Goal: Task Accomplishment & Management: Use online tool/utility

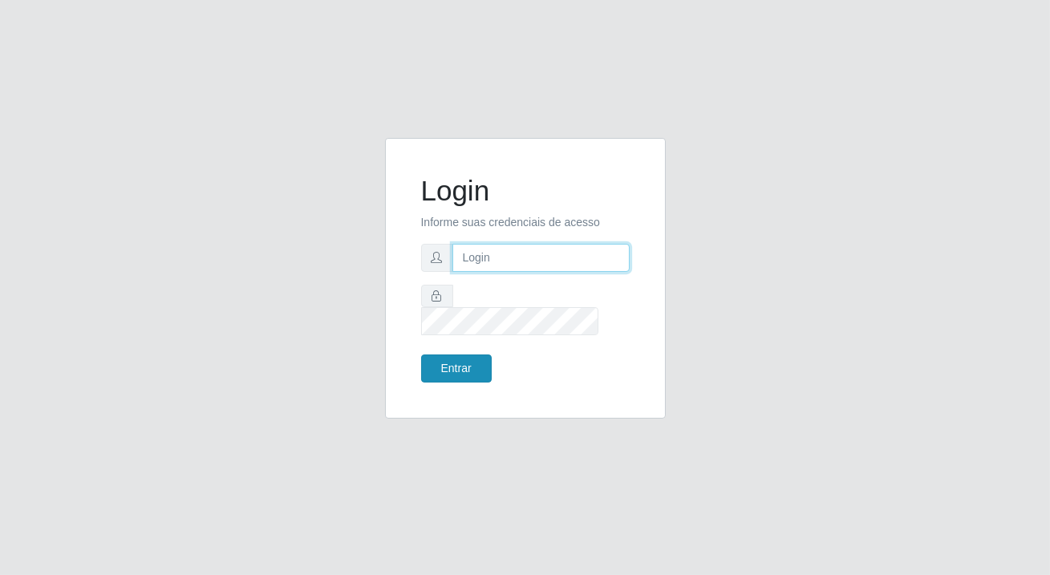
type input "[PERSON_NAME][EMAIL_ADDRESS][DOMAIN_NAME]"
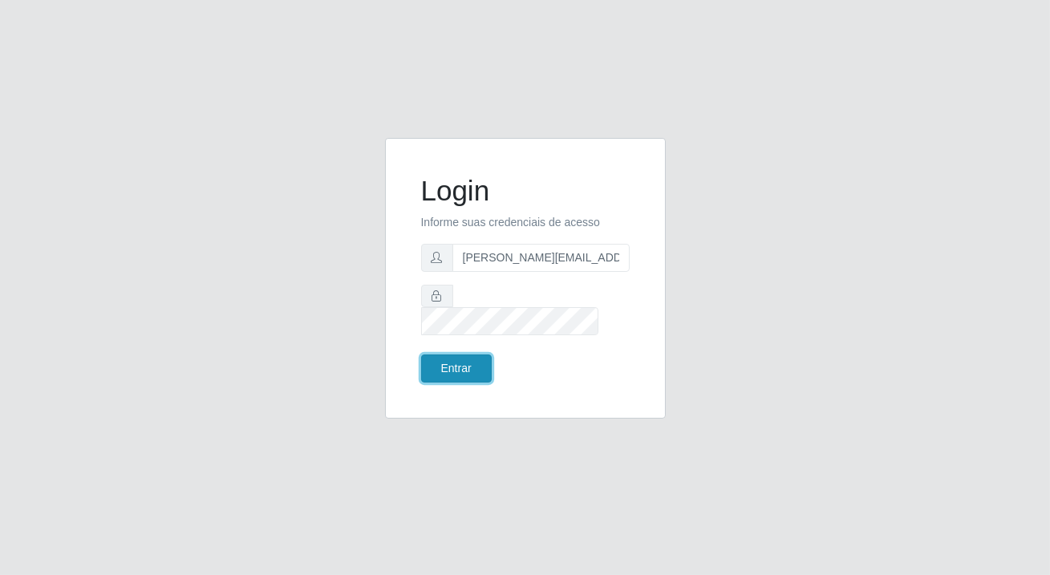
click at [447, 358] on button "Entrar" at bounding box center [456, 369] width 71 height 28
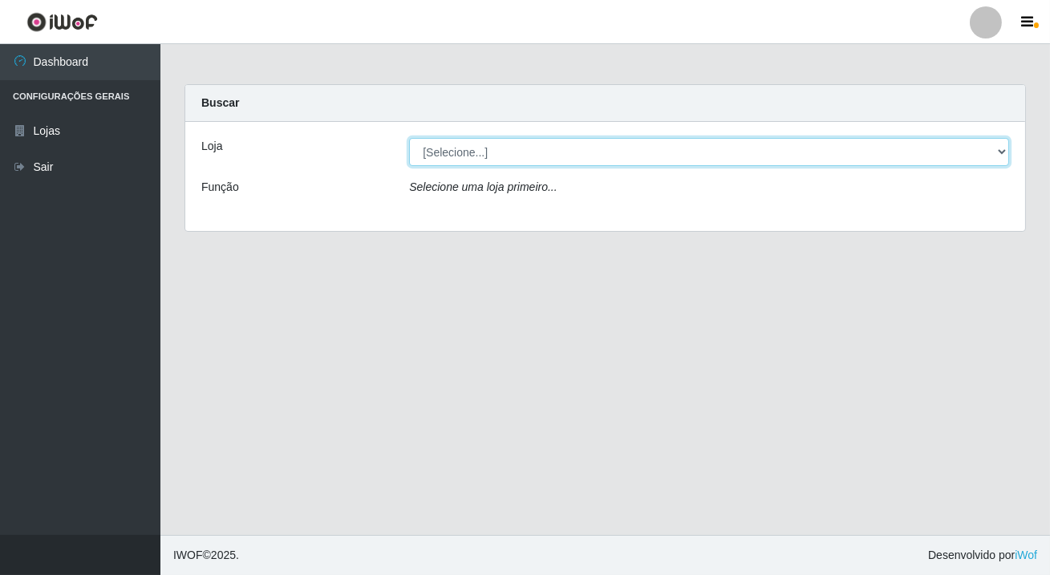
click at [559, 141] on select "[Selecione...] Rede Potiguar 2 - Macaíba" at bounding box center [709, 152] width 600 height 28
select select "101"
click at [409, 138] on select "[Selecione...] Rede Potiguar 2 - Macaíba" at bounding box center [709, 152] width 600 height 28
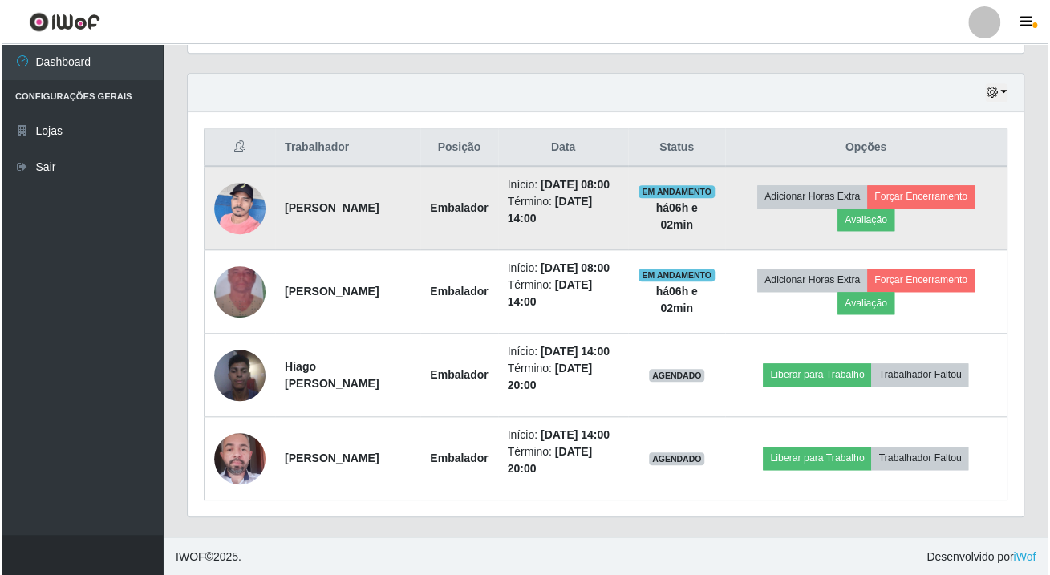
scroll to position [333, 835]
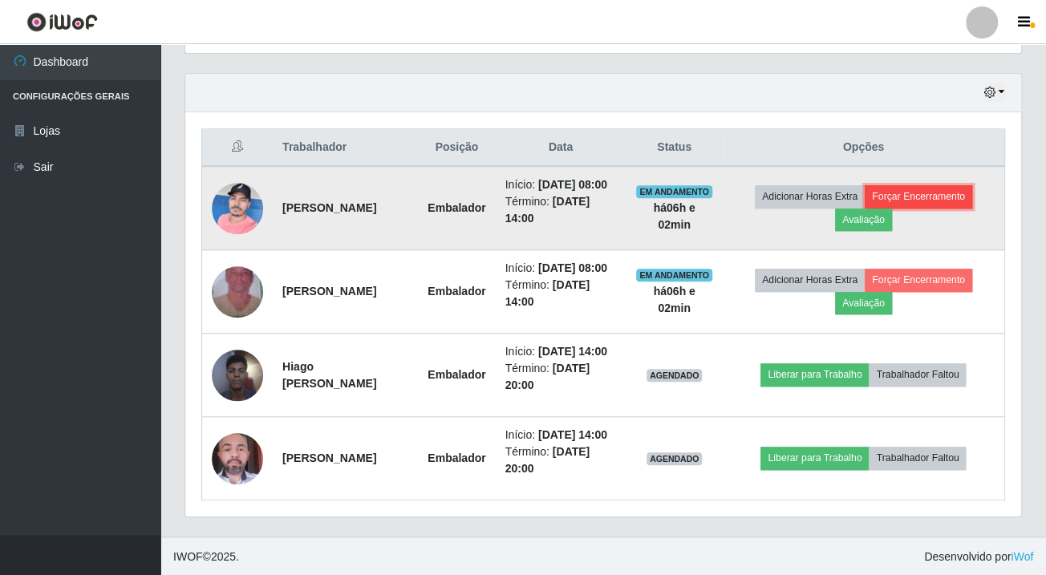
click at [937, 200] on button "Forçar Encerramento" at bounding box center [919, 196] width 108 height 22
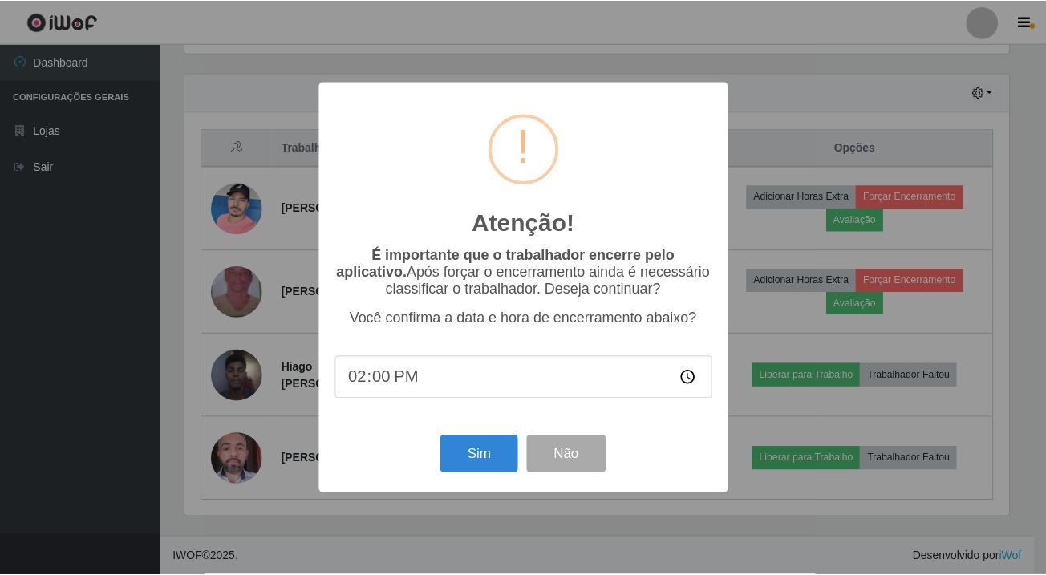
scroll to position [333, 827]
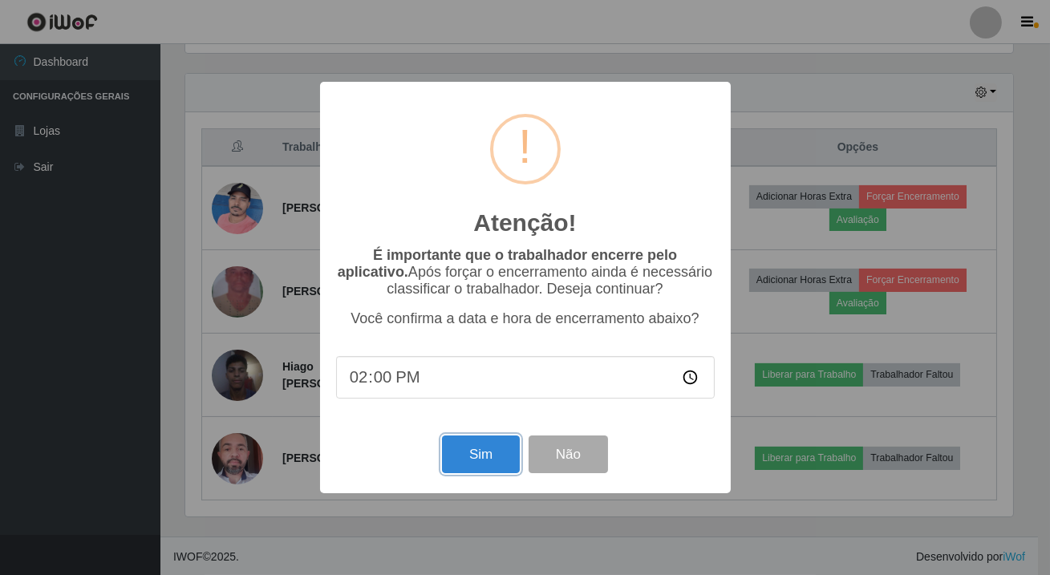
drag, startPoint x: 469, startPoint y: 466, endPoint x: 481, endPoint y: 464, distance: 12.3
click at [471, 466] on button "Sim" at bounding box center [481, 455] width 78 height 38
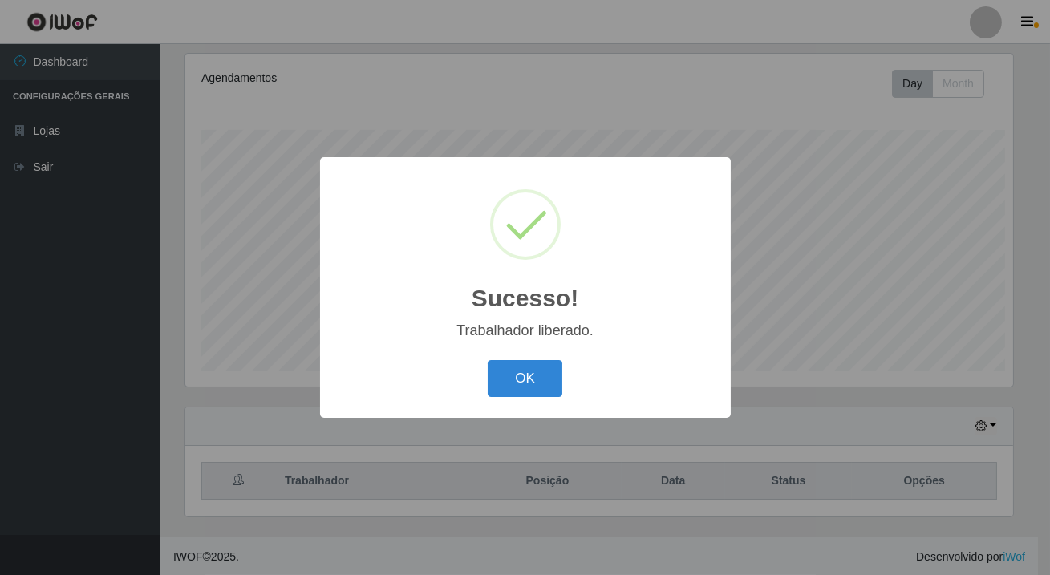
click at [939, 198] on div "Sucesso! × Trabalhador liberado. OK Cancel" at bounding box center [525, 287] width 1050 height 575
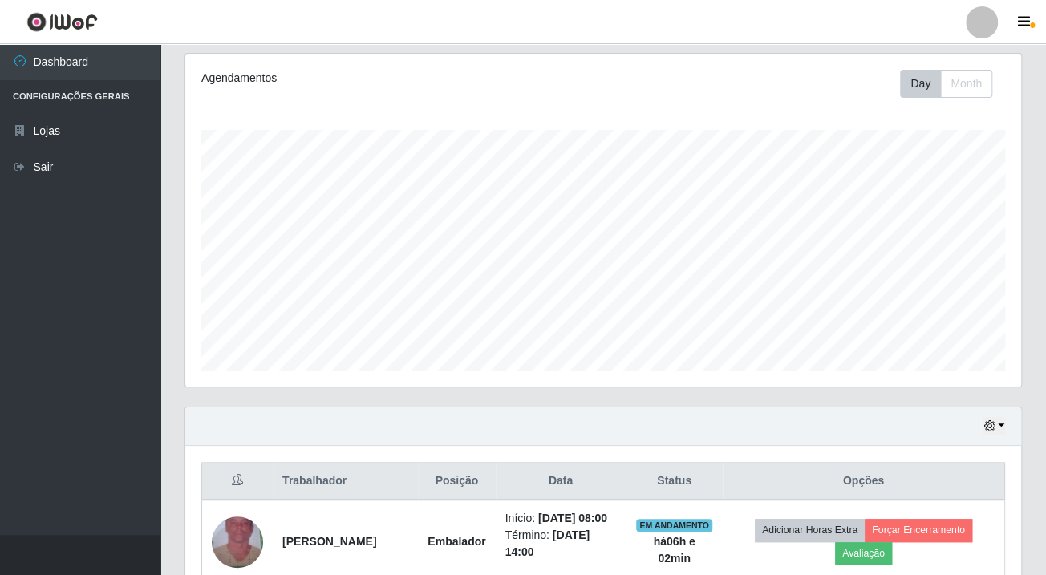
scroll to position [453, 0]
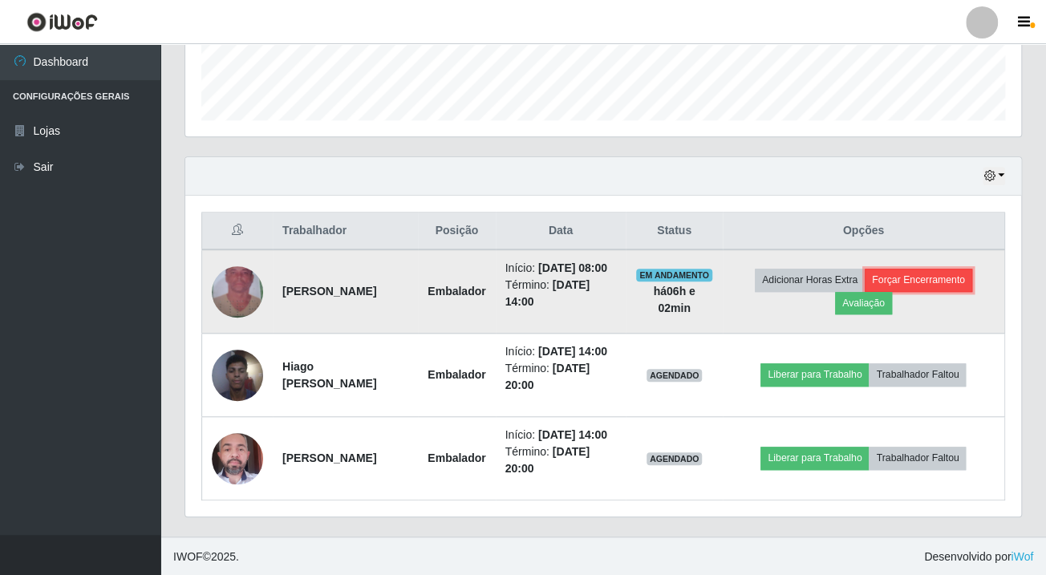
click at [948, 276] on button "Forçar Encerramento" at bounding box center [919, 280] width 108 height 22
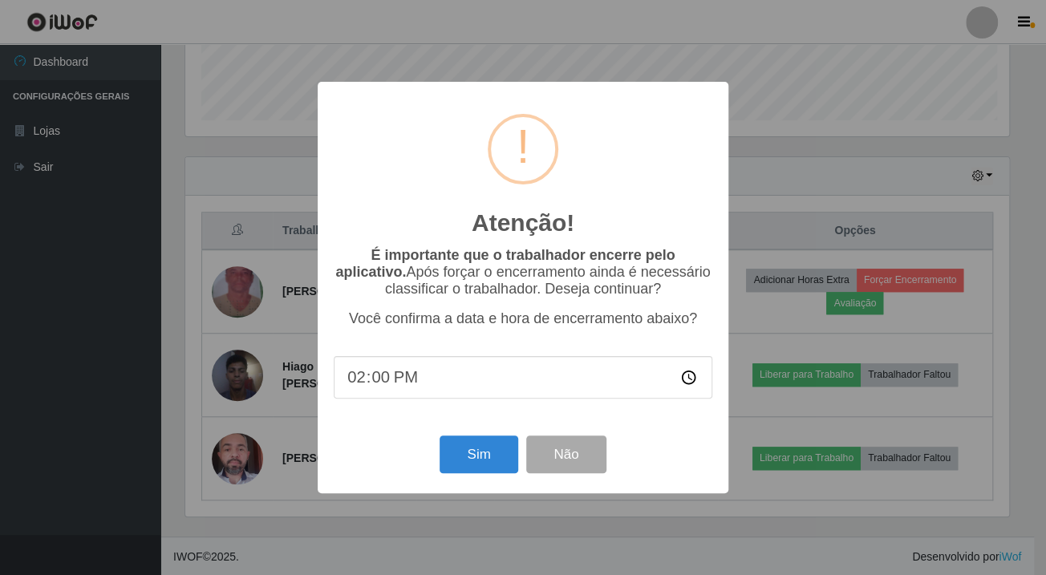
scroll to position [333, 827]
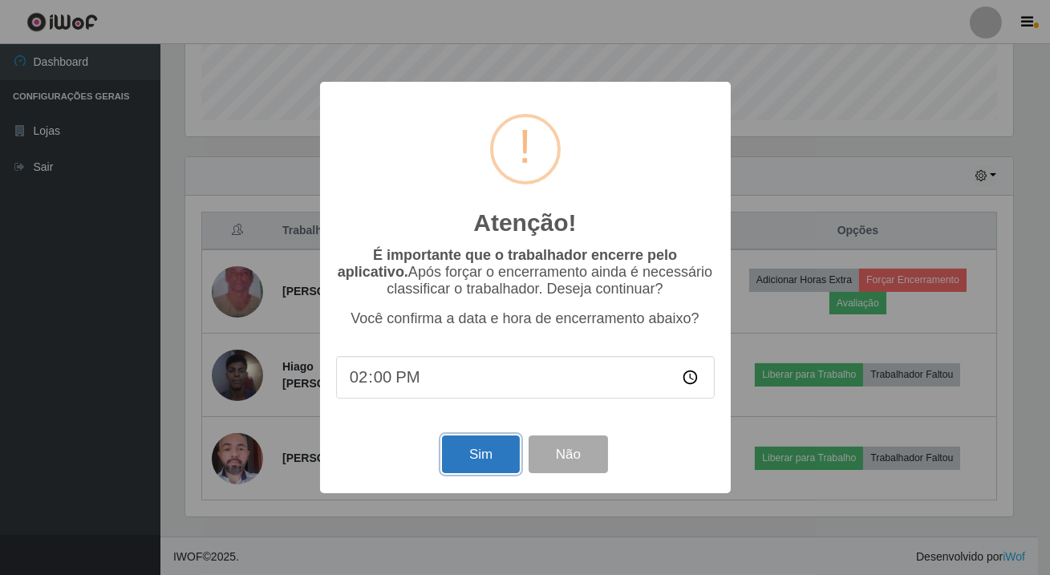
click at [468, 460] on button "Sim" at bounding box center [481, 455] width 78 height 38
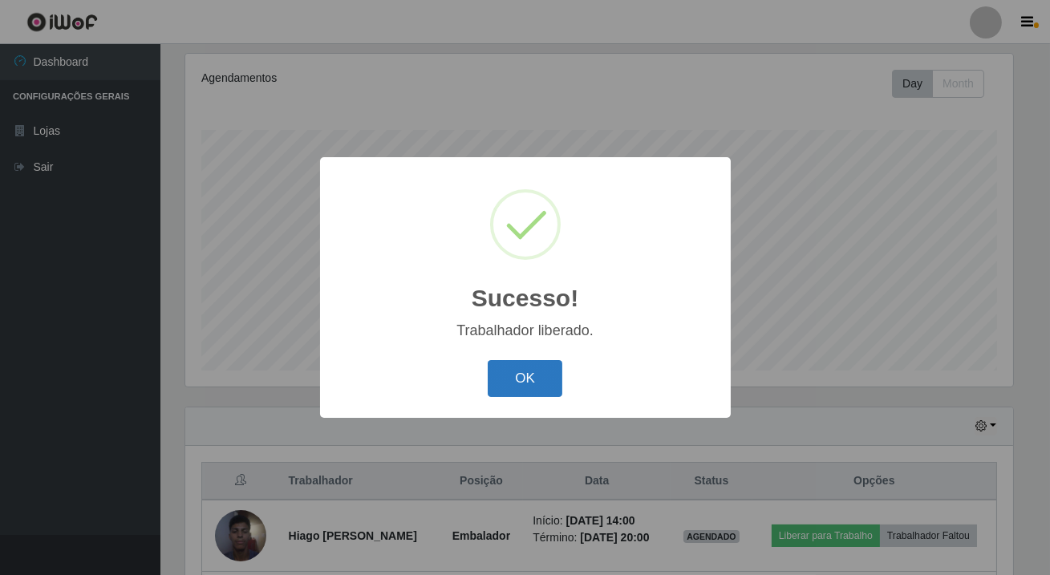
click at [518, 371] on button "OK" at bounding box center [525, 379] width 75 height 38
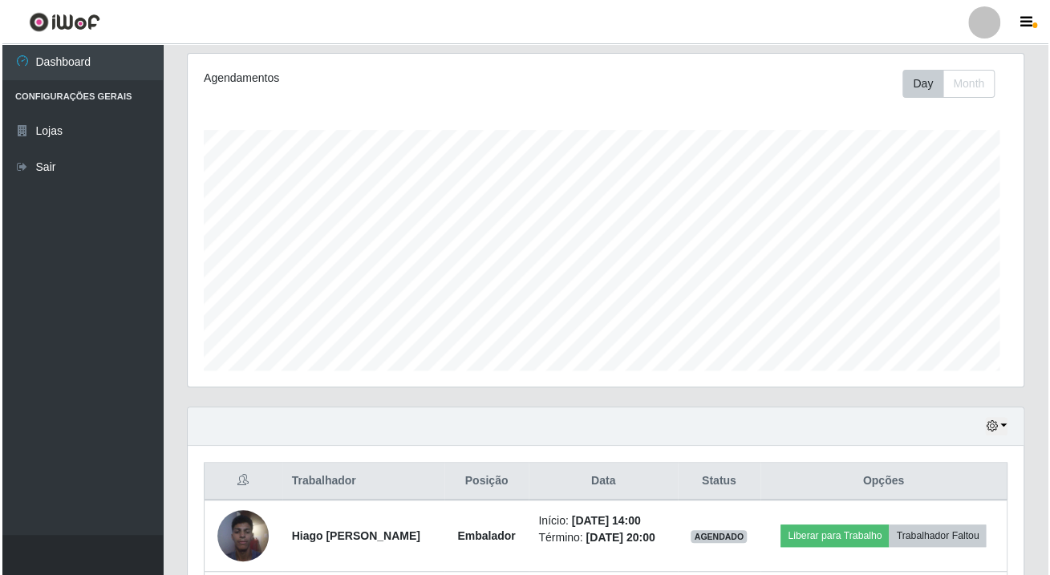
scroll to position [345, 0]
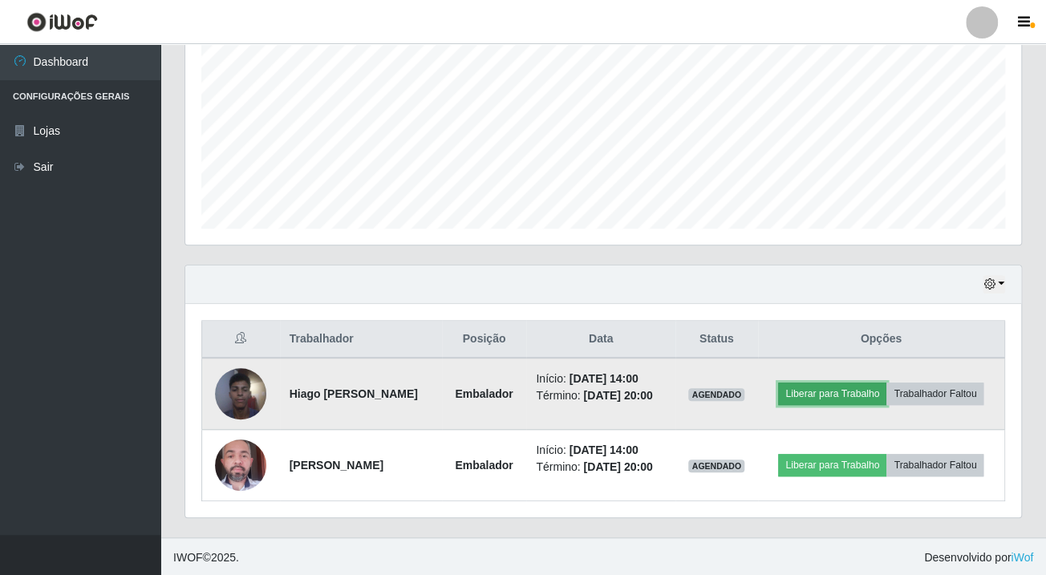
click at [813, 384] on button "Liberar para Trabalho" at bounding box center [832, 394] width 108 height 22
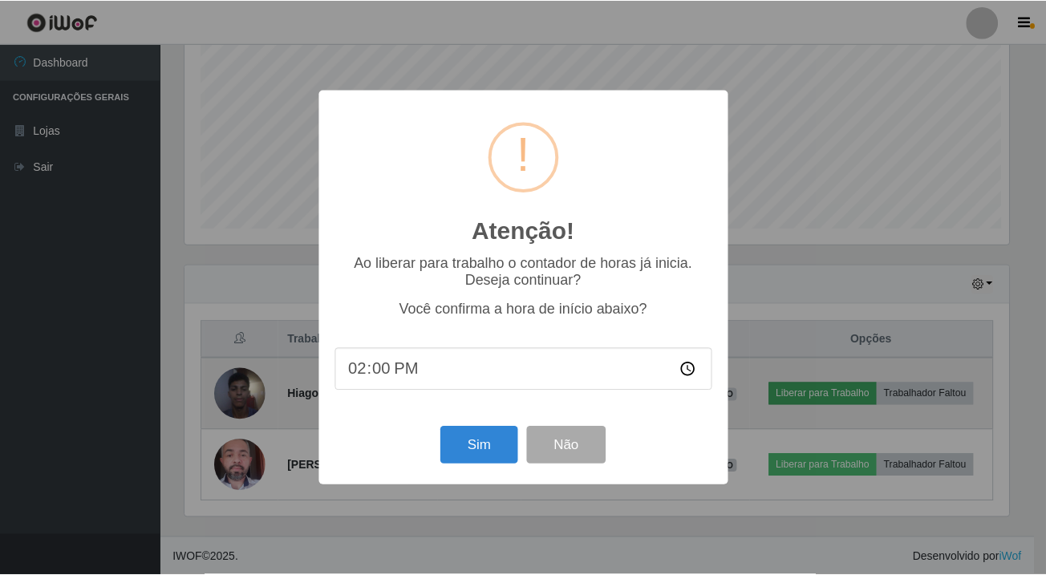
scroll to position [333, 827]
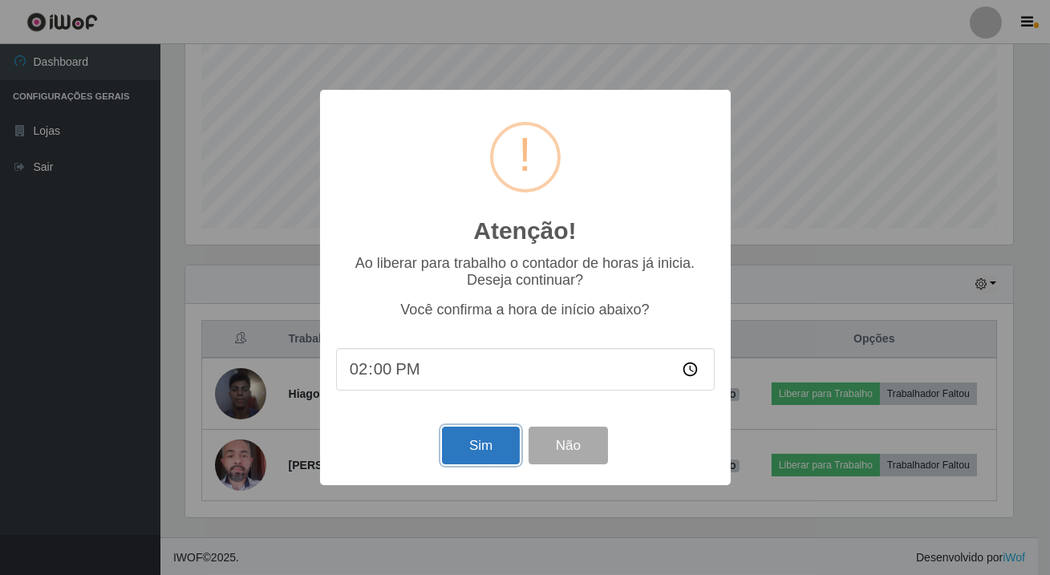
click at [473, 445] on button "Sim" at bounding box center [481, 446] width 78 height 38
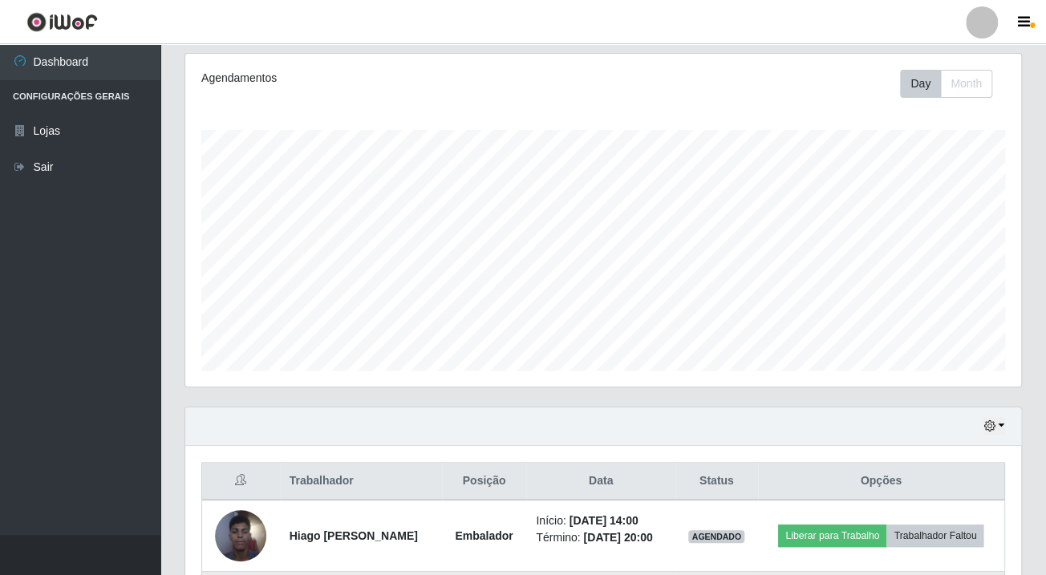
scroll to position [0, 0]
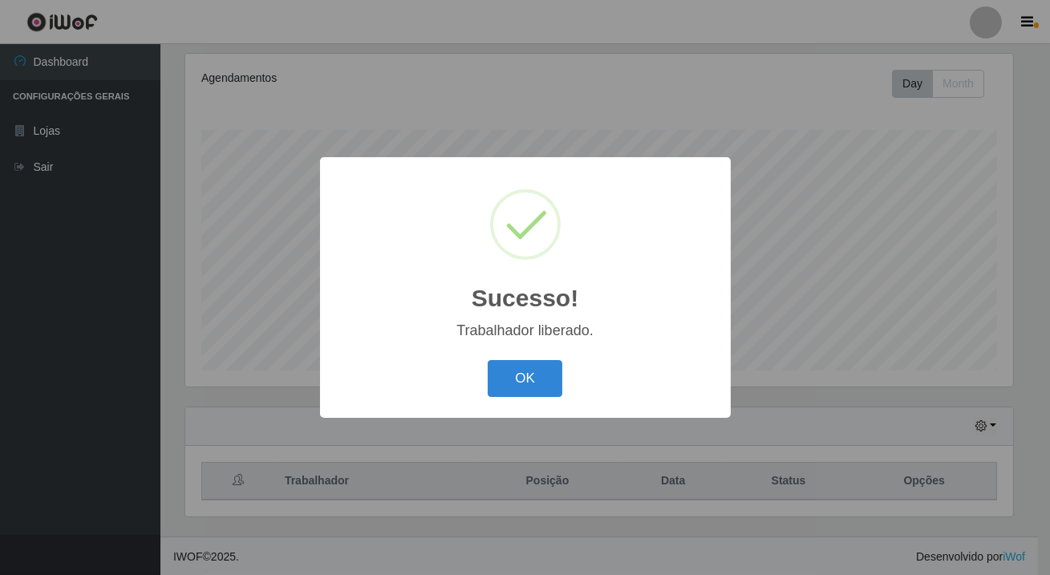
click at [814, 460] on div "Sucesso! × Trabalhador liberado. OK Cancel" at bounding box center [525, 287] width 1050 height 575
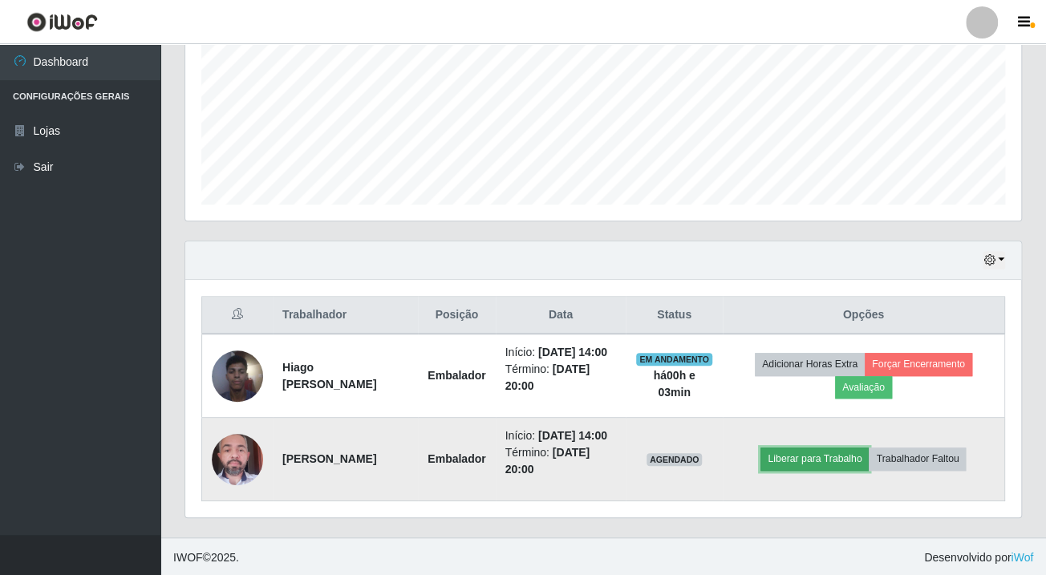
click at [815, 458] on button "Liberar para Trabalho" at bounding box center [815, 459] width 108 height 22
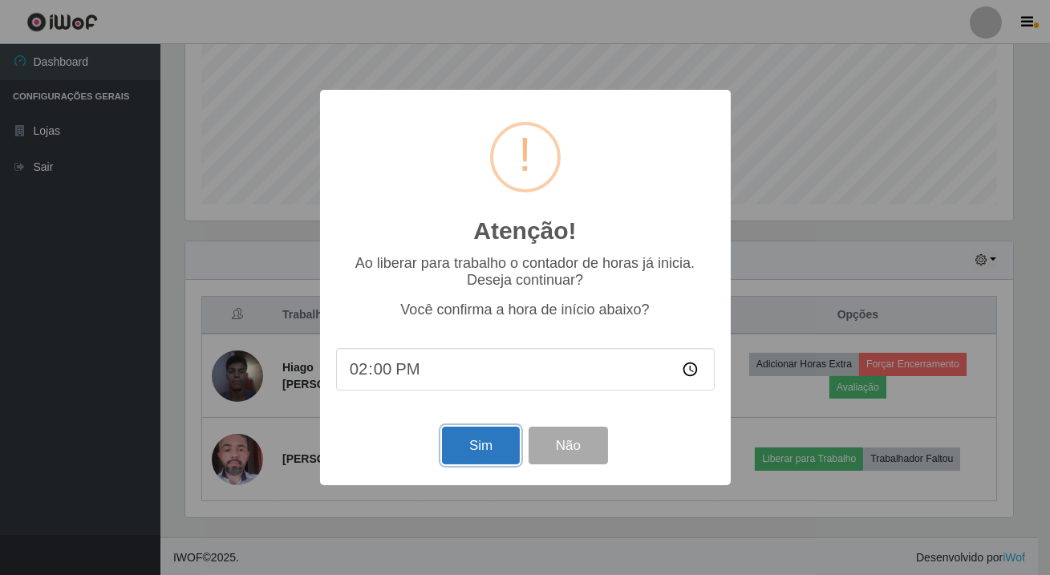
click at [494, 448] on button "Sim" at bounding box center [481, 446] width 78 height 38
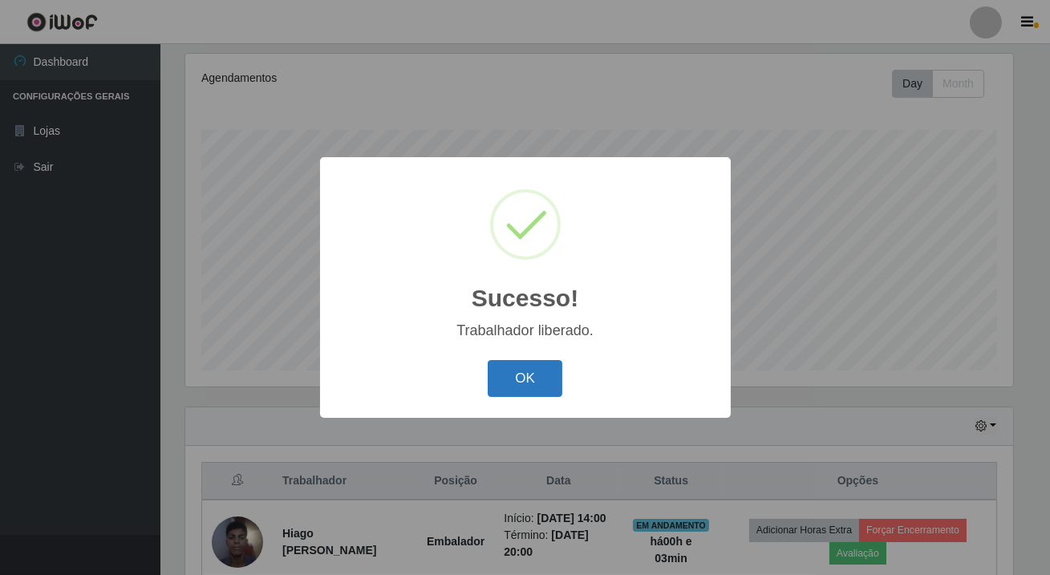
click at [538, 376] on button "OK" at bounding box center [525, 379] width 75 height 38
